Goal: Task Accomplishment & Management: Complete application form

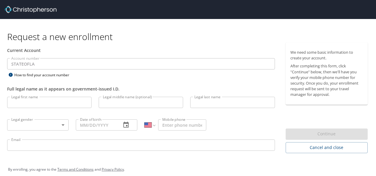
select select "US"
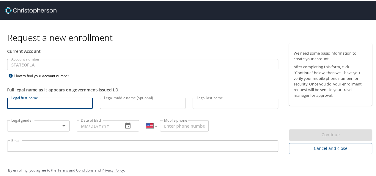
click at [62, 100] on input "Legal first name" at bounding box center [50, 102] width 86 height 11
type input "Saima"
click at [125, 100] on input "Legal middle name (optional)" at bounding box center [143, 102] width 86 height 11
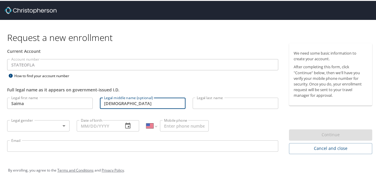
type input "[DEMOGRAPHIC_DATA]"
click at [224, 105] on input "Legal last name" at bounding box center [236, 102] width 86 height 11
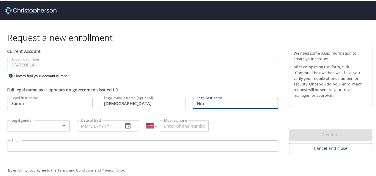
type input "Niti"
click at [63, 125] on body "Request a new enrollment Current Account Account number STATEOFLA Account numbe…" at bounding box center [190, 88] width 381 height 176
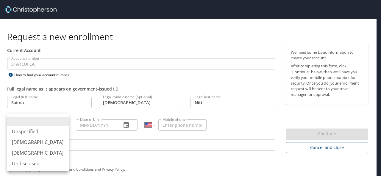
click at [50, 154] on li "[DEMOGRAPHIC_DATA]" at bounding box center [38, 153] width 62 height 11
type input "[DEMOGRAPHIC_DATA]"
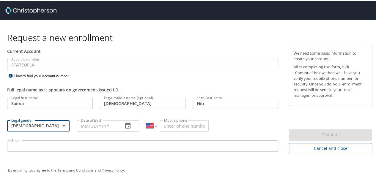
click at [112, 123] on input "Date of birth" at bounding box center [98, 125] width 42 height 11
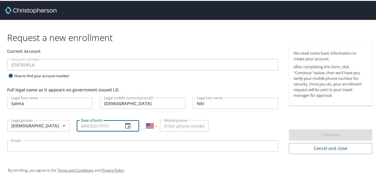
click at [81, 126] on input "Date of birth" at bounding box center [98, 125] width 42 height 11
click at [125, 125] on icon "button" at bounding box center [127, 125] width 7 height 7
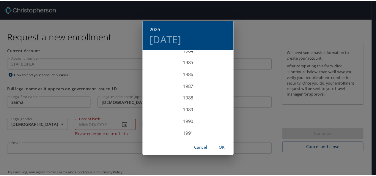
scroll to position [1166, 0]
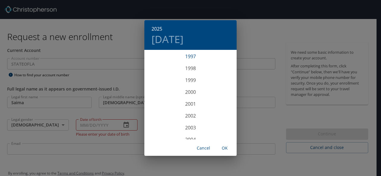
click at [190, 56] on div "1997" at bounding box center [190, 57] width 92 height 12
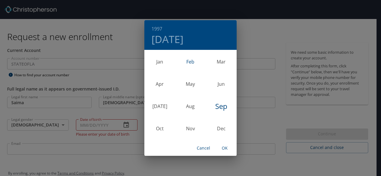
click at [193, 59] on div "Feb" at bounding box center [190, 62] width 31 height 22
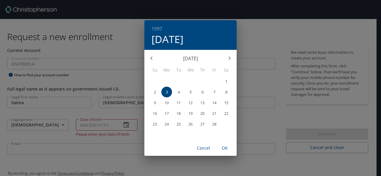
click at [203, 93] on span "6" at bounding box center [202, 92] width 11 height 4
click at [227, 150] on span "OK" at bounding box center [224, 148] width 14 height 7
type input "[DATE]"
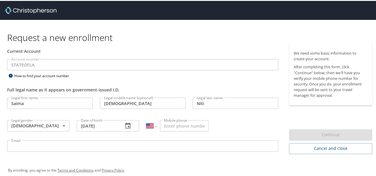
click at [188, 125] on input "Mobile phone" at bounding box center [184, 125] width 49 height 11
type input "[PHONE_NUMBER]"
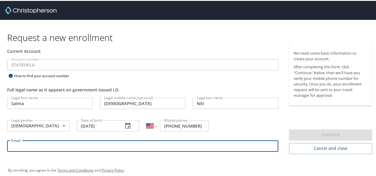
click at [143, 150] on input "Email" at bounding box center [142, 145] width 271 height 11
type input "[EMAIL_ADDRESS][DOMAIN_NAME]"
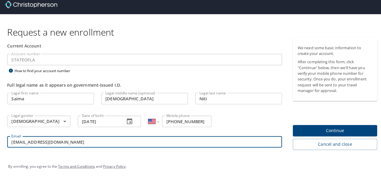
scroll to position [7, 0]
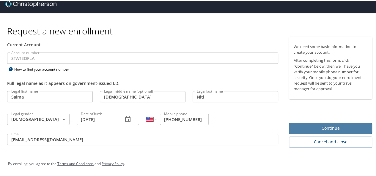
click at [320, 128] on span "Continue" at bounding box center [331, 127] width 74 height 7
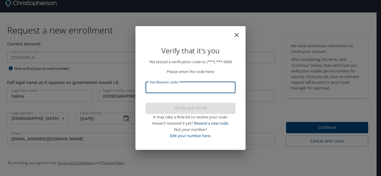
click at [183, 90] on input "Verification code" at bounding box center [190, 87] width 90 height 11
type input "43"
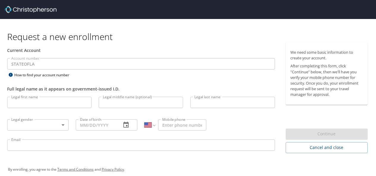
select select "US"
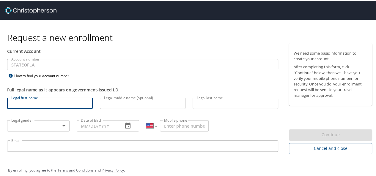
click at [74, 100] on input "Legal first name" at bounding box center [50, 102] width 86 height 11
type input "Saima"
click at [120, 104] on input "Legal middle name (optional)" at bounding box center [143, 102] width 86 height 11
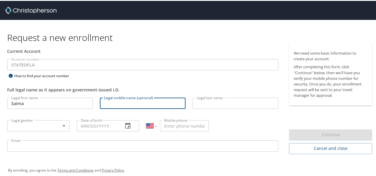
click at [128, 106] on input "Legal middle name (optional)" at bounding box center [143, 102] width 86 height 11
type input "[DEMOGRAPHIC_DATA]"
click at [240, 102] on input "Legal last name" at bounding box center [236, 102] width 86 height 11
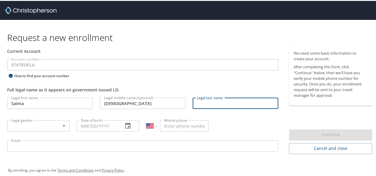
type input "Niti"
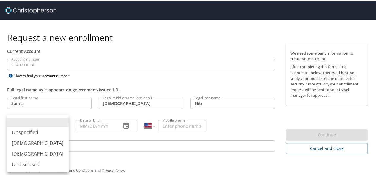
click at [37, 123] on body "Request a new enrollment Current Account Account number STATEOFLA Account numbe…" at bounding box center [190, 88] width 381 height 176
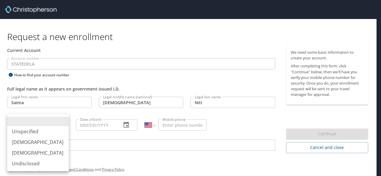
click at [40, 151] on li "[DEMOGRAPHIC_DATA]" at bounding box center [38, 153] width 62 height 11
type input "[DEMOGRAPHIC_DATA]"
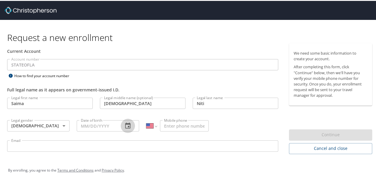
click at [129, 123] on icon "button" at bounding box center [127, 125] width 7 height 7
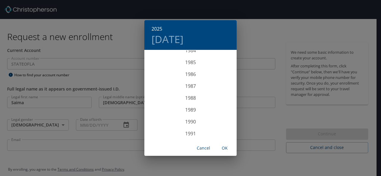
scroll to position [1166, 0]
click at [191, 54] on div "1997" at bounding box center [190, 57] width 92 height 12
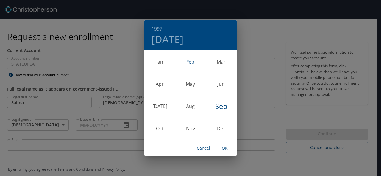
click at [191, 62] on div "Feb" at bounding box center [190, 62] width 31 height 22
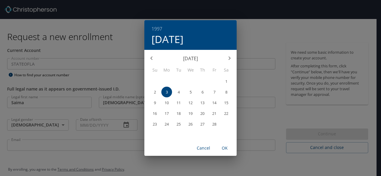
click at [202, 93] on p "6" at bounding box center [202, 92] width 2 height 4
click at [225, 148] on span "OK" at bounding box center [224, 148] width 14 height 7
type input "[DATE]"
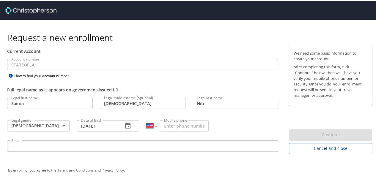
click at [177, 127] on input "Mobile phone" at bounding box center [184, 125] width 49 height 11
type input "[PHONE_NUMBER]"
click at [85, 148] on input "Email" at bounding box center [142, 145] width 271 height 11
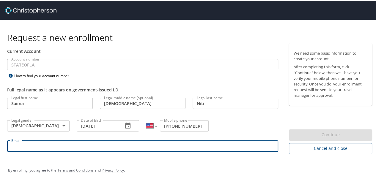
type input "[EMAIL_ADDRESS][DOMAIN_NAME]"
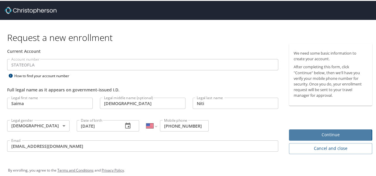
click at [294, 135] on span "Continue" at bounding box center [331, 134] width 74 height 7
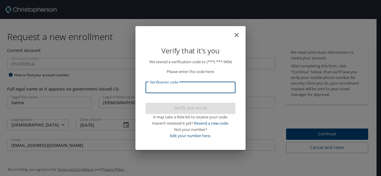
click at [210, 87] on input "Verification code" at bounding box center [190, 87] width 90 height 11
type input "090800"
